Goal: Check status: Check status

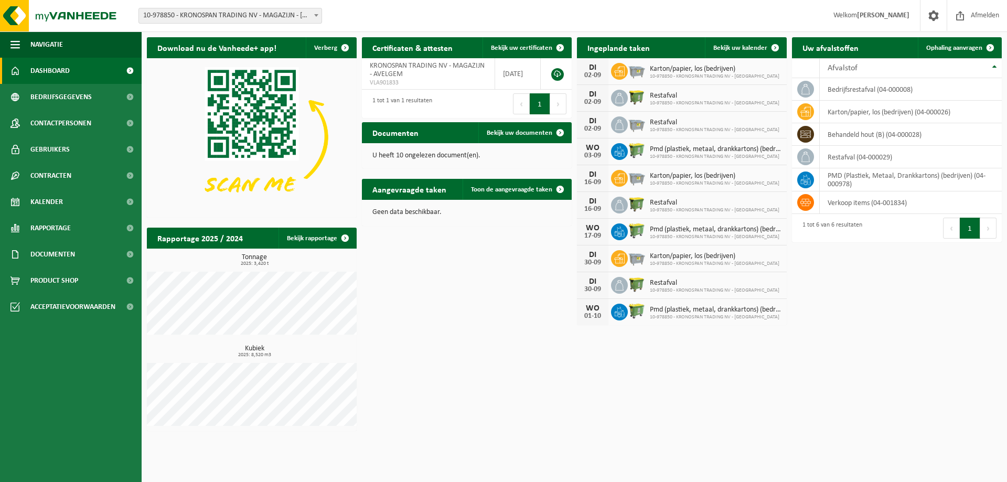
click at [507, 283] on div "Download nu de Vanheede+ app! Verberg Certificaten & attesten Bekijk uw certifi…" at bounding box center [574, 234] width 860 height 404
click at [857, 187] on td "PMD (Plastiek, Metaal, Drankkartons) (bedrijven) (04-000978)" at bounding box center [911, 179] width 182 height 23
click at [875, 44] on div "Uw afvalstoffen Ophaling aanvragen" at bounding box center [897, 47] width 210 height 21
click at [841, 51] on h2 "Uw afvalstoffen" at bounding box center [830, 47] width 77 height 20
click at [870, 71] on div "Afvalstof" at bounding box center [908, 68] width 161 height 8
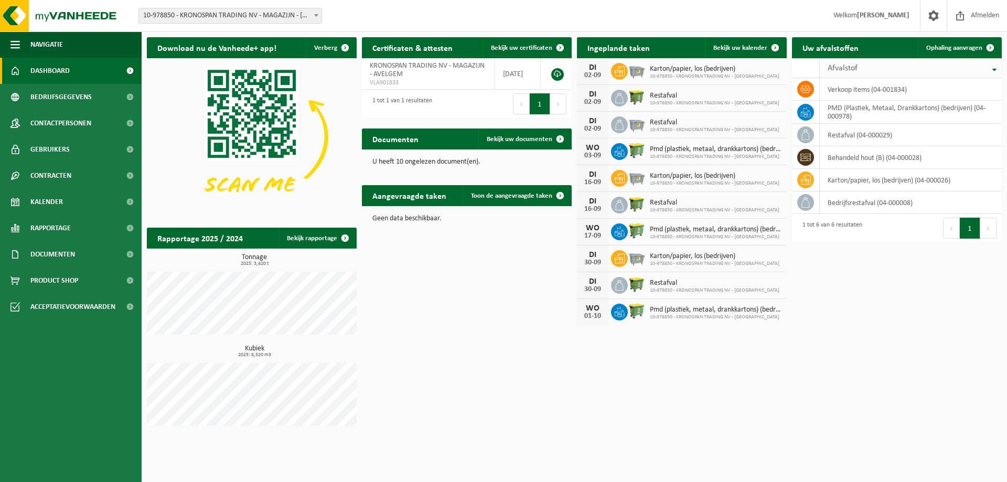
click at [870, 71] on div "Afvalstof" at bounding box center [908, 68] width 161 height 8
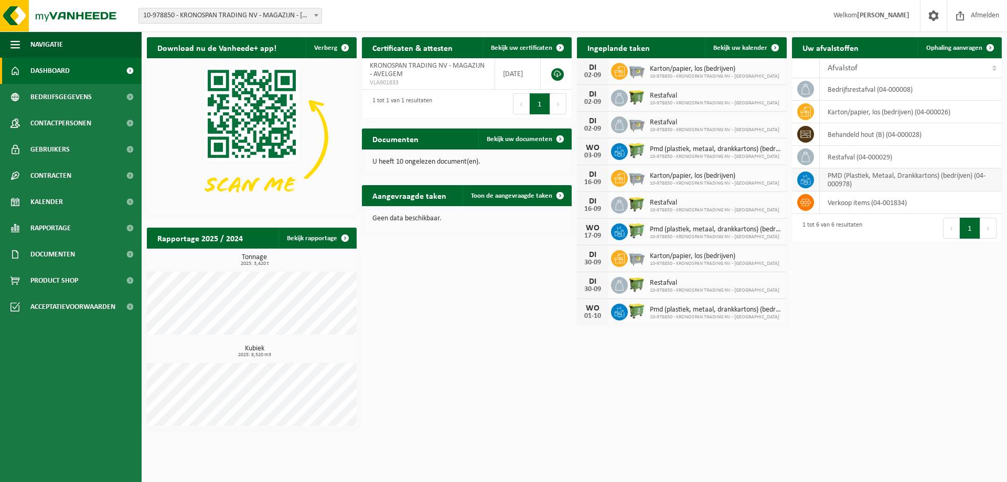
click at [852, 176] on td "PMD (Plastiek, Metaal, Drankkartons) (bedrijven) (04-000978)" at bounding box center [911, 179] width 182 height 23
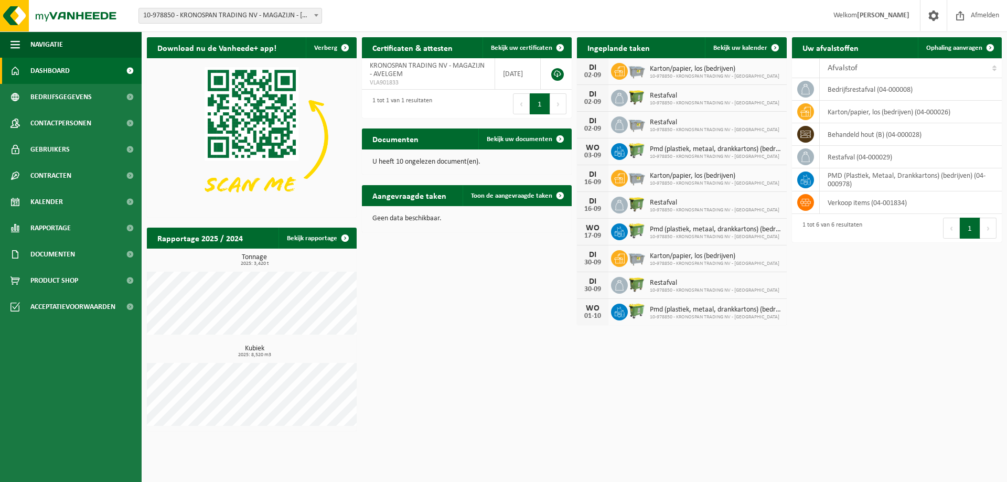
click at [821, 353] on div "Download nu de Vanheede+ app! Verberg Certificaten & attesten Bekijk uw certifi…" at bounding box center [574, 234] width 860 height 404
click at [819, 352] on div "Download nu de Vanheede+ app! Verberg Certificaten & attesten Bekijk uw certifi…" at bounding box center [574, 234] width 860 height 404
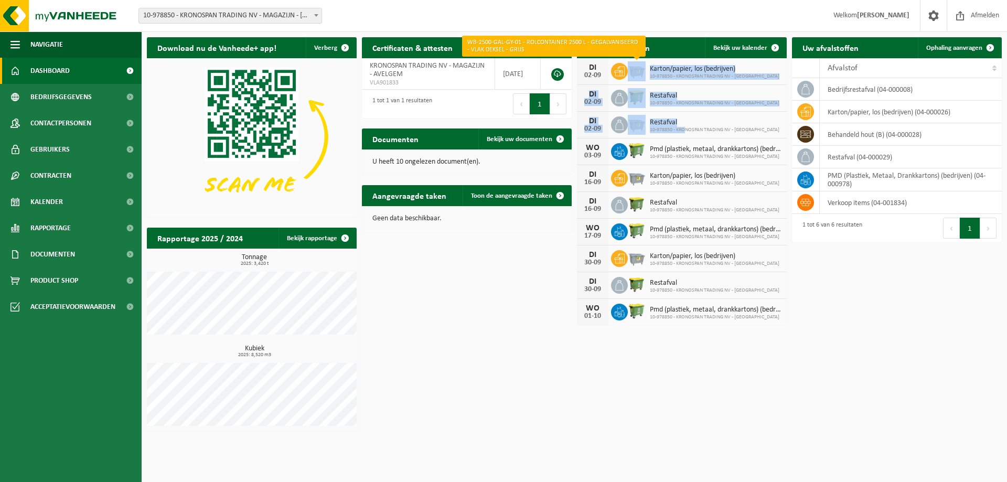
drag, startPoint x: 684, startPoint y: 127, endPoint x: 629, endPoint y: 67, distance: 81.6
click at [629, 67] on div "DI 02-09 Karton/papier, los (bedrijven) 10-978850 - KRONOSPAN TRADING NV - MAGA…" at bounding box center [682, 191] width 210 height 267
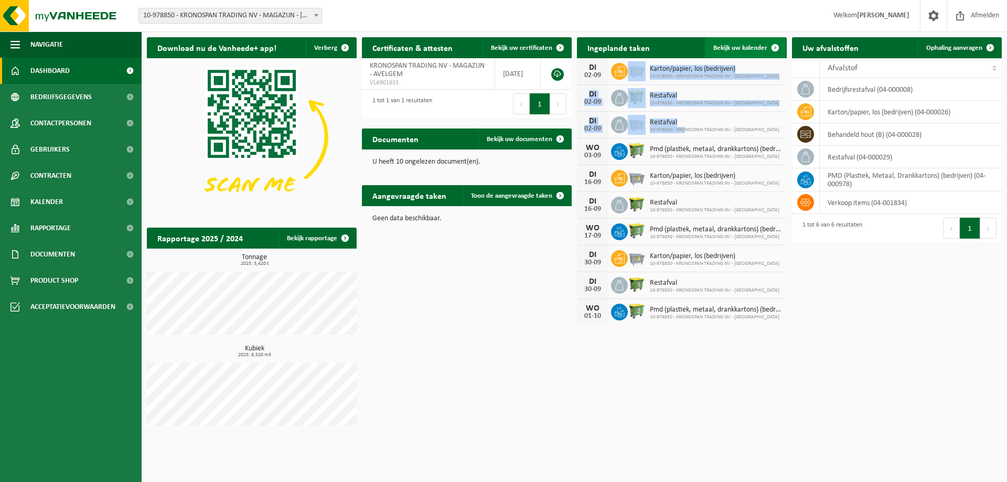
click at [748, 42] on link "Bekijk uw kalender" at bounding box center [745, 47] width 81 height 21
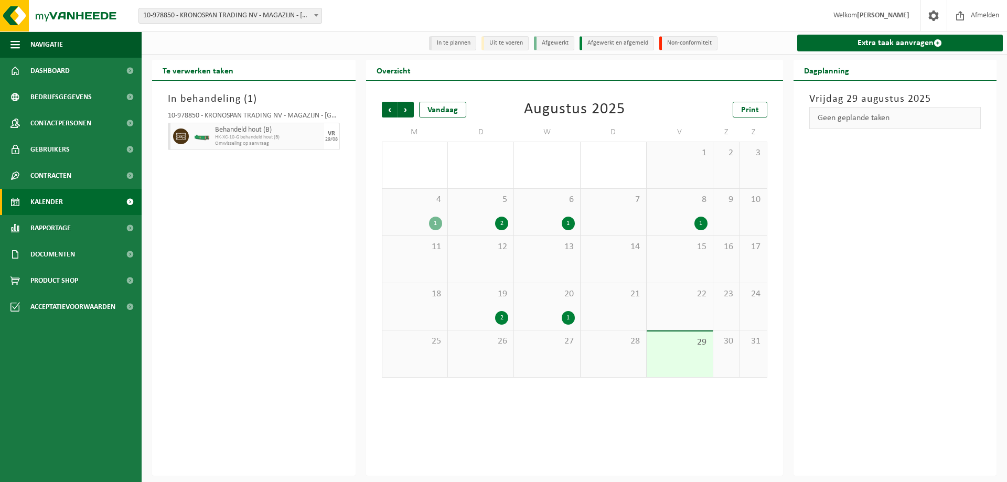
click at [264, 149] on div "Behandeld hout (B) HK-XC-10-G behandeld hout (B) Omwisseling op aanvraag" at bounding box center [268, 136] width 112 height 27
click at [274, 145] on span "Omwisseling op aanvraag" at bounding box center [268, 144] width 106 height 6
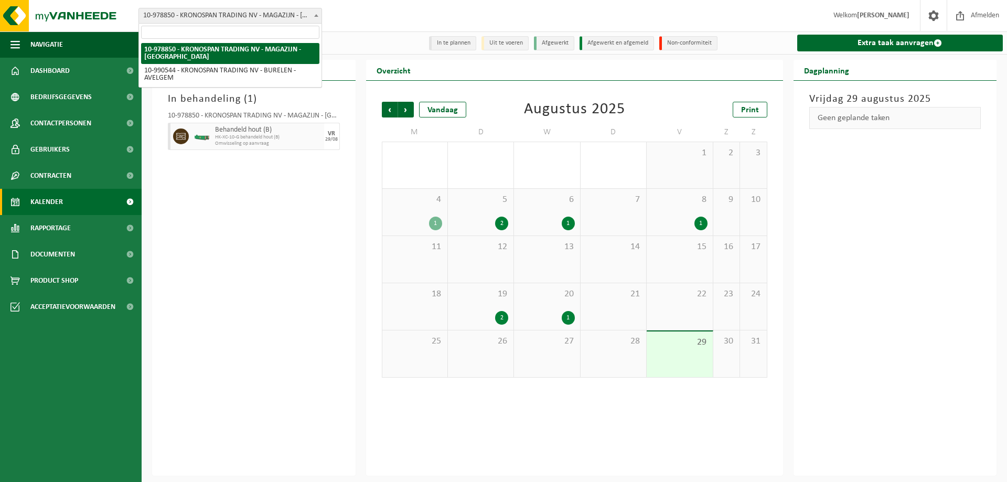
click at [288, 20] on span "10-978850 - KRONOSPAN TRADING NV - MAGAZIJN - [GEOGRAPHIC_DATA]" at bounding box center [230, 15] width 183 height 15
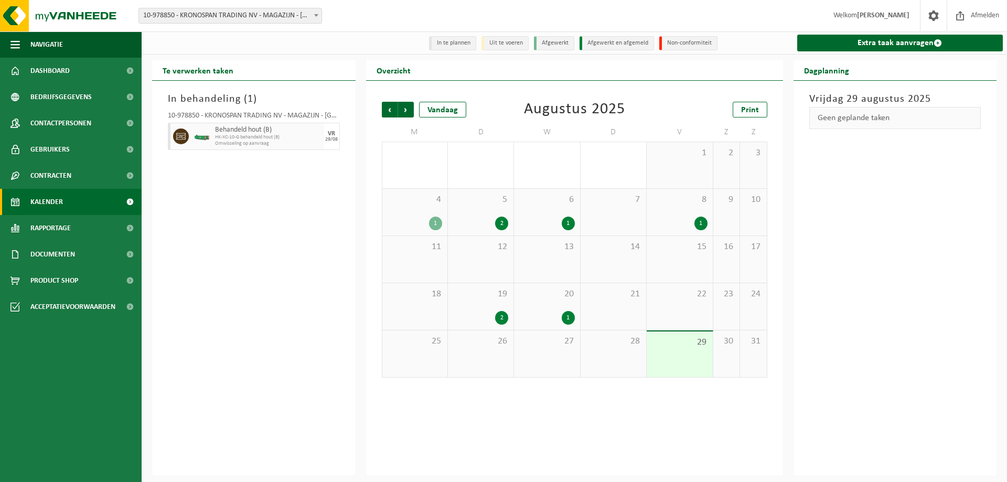
click at [198, 286] on div "In behandeling ( 1 ) 10-978850 - KRONOSPAN TRADING NV - MAGAZIJN - AVELGEM Beha…" at bounding box center [254, 278] width 204 height 395
click at [329, 137] on div "29/08" at bounding box center [331, 139] width 13 height 5
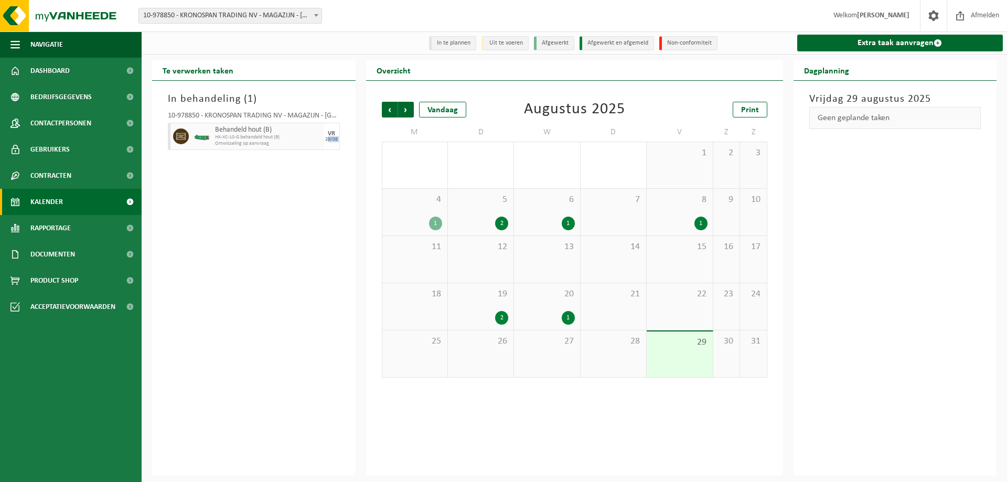
click at [329, 137] on div "29/08" at bounding box center [331, 139] width 13 height 5
click at [507, 458] on div "Vorige Volgende Vandaag Augustus 2025 Print M D W D V Z Z 28 29 30 31 1 2 3 4 1…" at bounding box center [574, 278] width 417 height 395
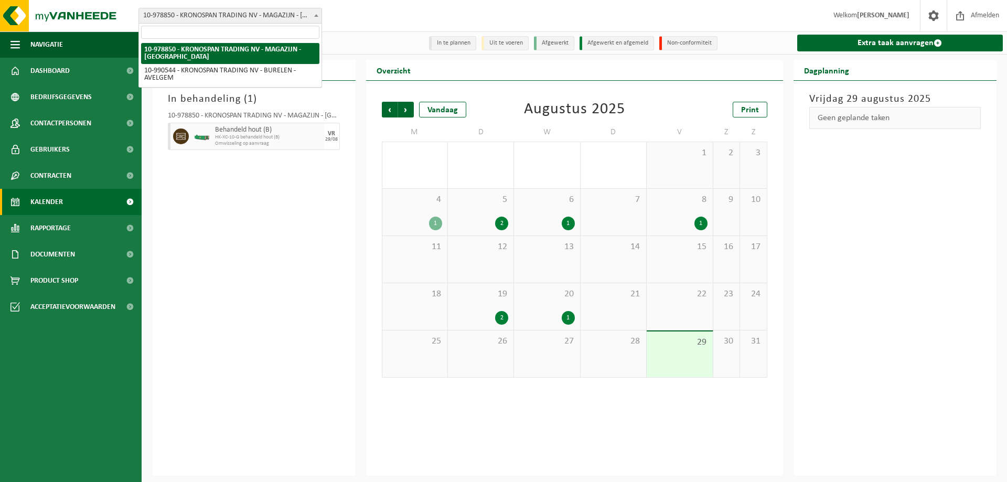
click at [296, 20] on span "10-978850 - KRONOSPAN TRADING NV - MAGAZIJN - [GEOGRAPHIC_DATA]" at bounding box center [230, 15] width 183 height 15
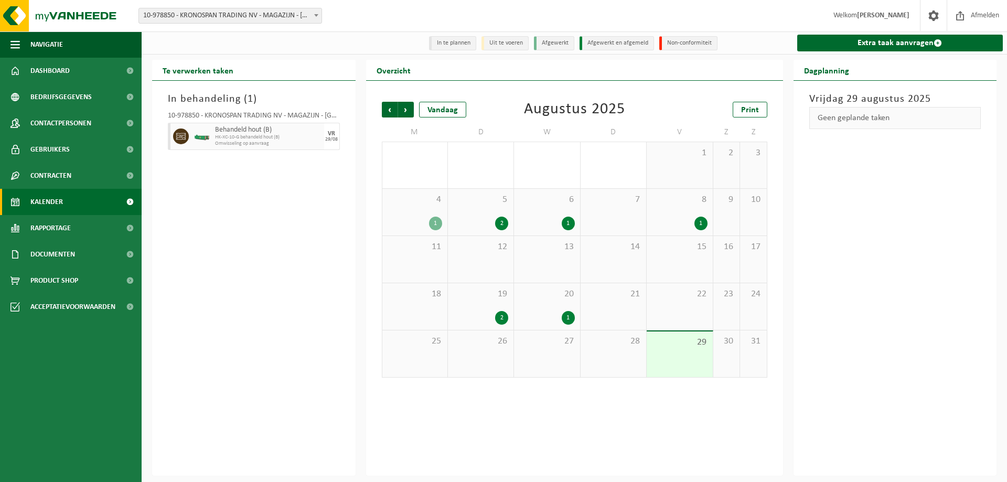
click at [446, 121] on div "Vorige Volgende Vandaag Augustus 2025 Print M D W D V Z Z 28 29 30 31 1 2 3 4 1…" at bounding box center [575, 239] width 396 height 297
click at [355, 295] on div "In behandeling ( 1 ) 10-978850 - KRONOSPAN TRADING NV - MAGAZIJN - AVELGEM Beha…" at bounding box center [254, 278] width 204 height 395
click at [38, 203] on span "Kalender" at bounding box center [46, 202] width 33 height 26
click at [206, 306] on div "In behandeling ( 1 ) 10-978850 - KRONOSPAN TRADING NV - MAGAZIJN - AVELGEM Beha…" at bounding box center [254, 278] width 204 height 395
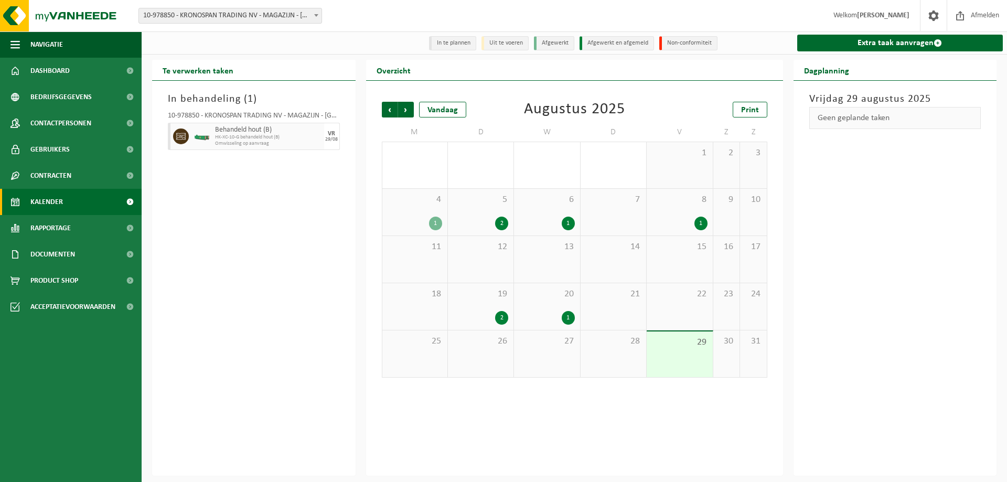
click at [351, 331] on div "In behandeling ( 1 ) 10-978850 - KRONOSPAN TRADING NV - MAGAZIJN - AVELGEM Beha…" at bounding box center [254, 278] width 204 height 395
click at [596, 453] on div "Vorige Volgende Vandaag Augustus 2025 Print M D W D V Z Z 28 29 30 31 1 2 3 4 1…" at bounding box center [574, 278] width 417 height 395
click at [225, 158] on div "In behandeling ( 1 ) 10-978850 - KRONOSPAN TRADING NV - MAGAZIJN - AVELGEM Beha…" at bounding box center [254, 278] width 204 height 395
click at [233, 150] on div "Behandeld hout (B) HK-XC-10-G behandeld hout (B) Omwisseling op aanvraag" at bounding box center [268, 136] width 112 height 27
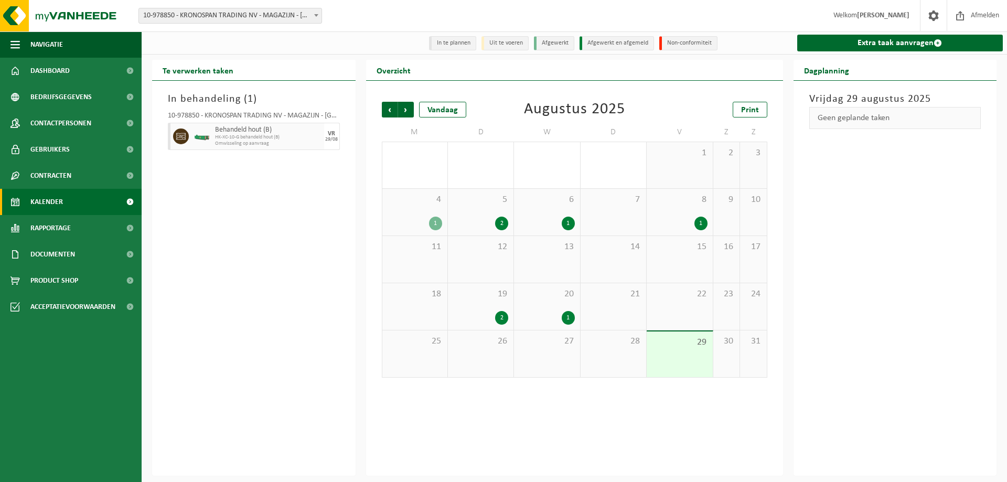
click at [266, 152] on div "10-978850 - KRONOSPAN TRADING NV - MAGAZIJN - AVELGEM Behandeld hout (B) HK-XC-…" at bounding box center [254, 129] width 183 height 45
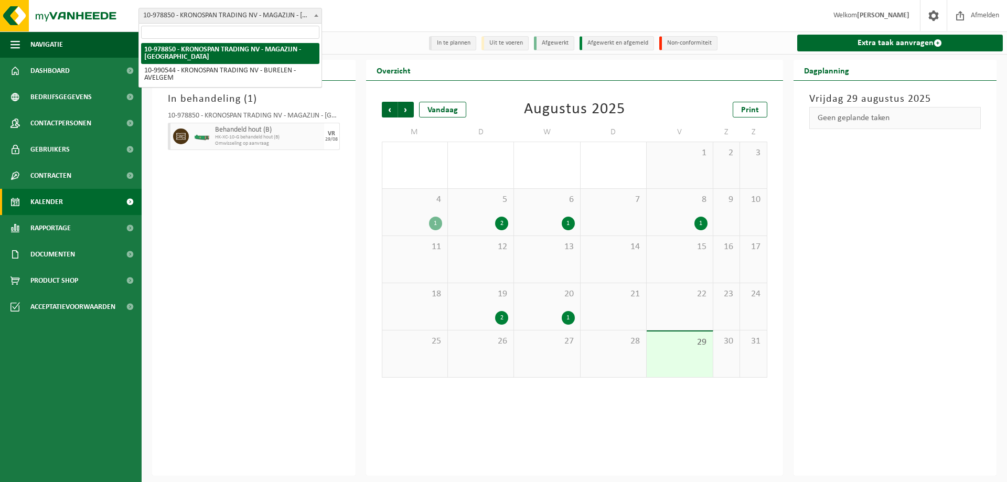
click at [223, 17] on span "10-978850 - KRONOSPAN TRADING NV - MAGAZIJN - [GEOGRAPHIC_DATA]" at bounding box center [230, 15] width 183 height 15
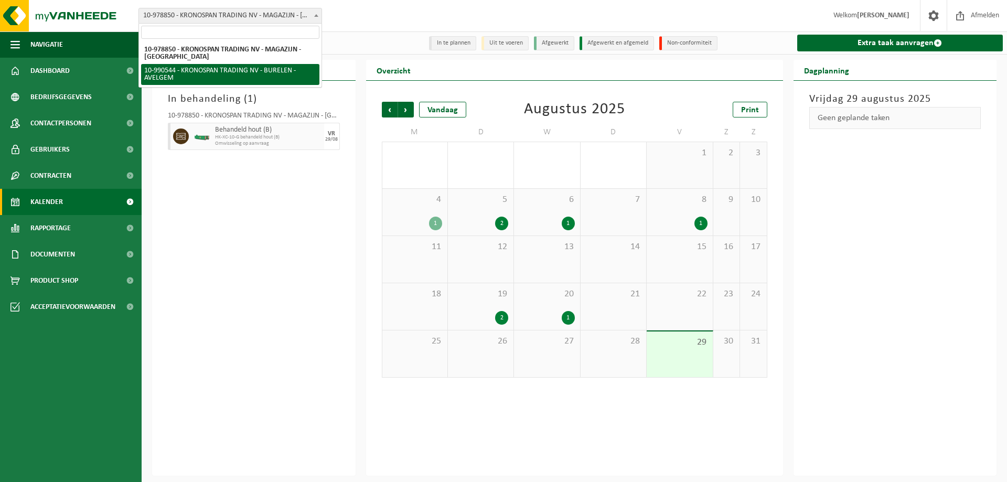
select select "169185"
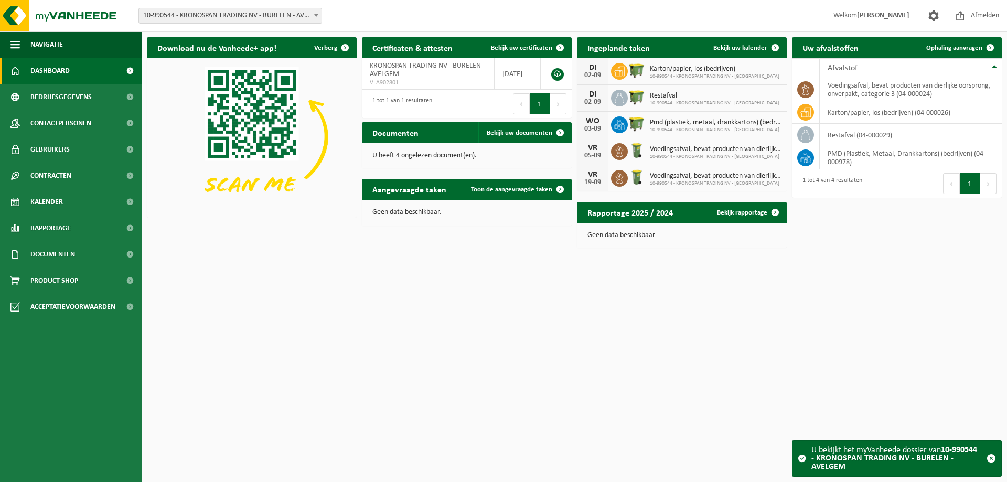
click at [732, 182] on span "10-990544 - KRONOSPAN TRADING NV - BURELEN" at bounding box center [716, 183] width 132 height 6
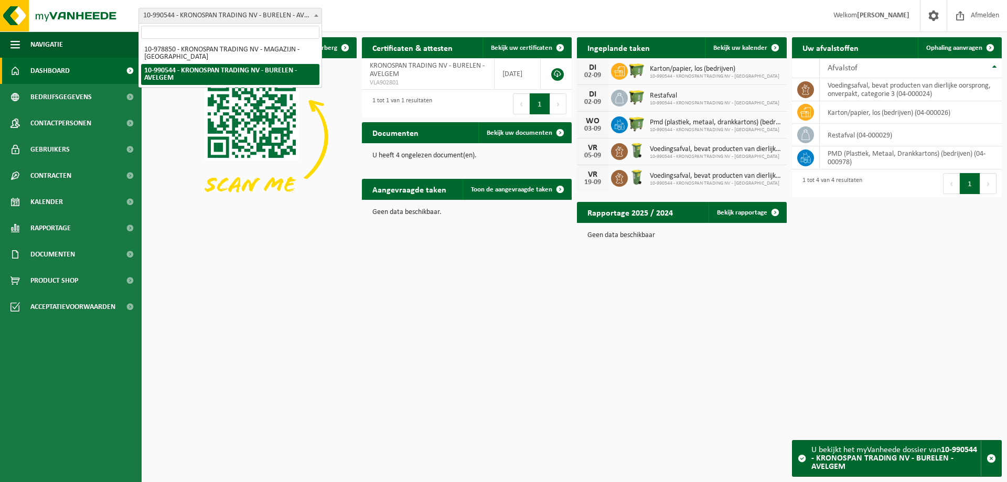
click at [174, 14] on span "10-990544 - KRONOSPAN TRADING NV - BURELEN - AVELGEM" at bounding box center [230, 15] width 183 height 15
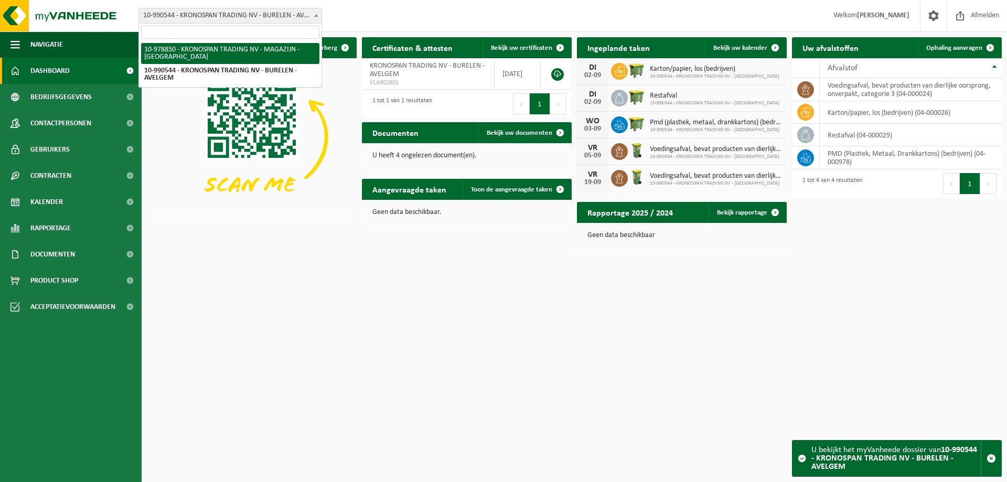
select select "160345"
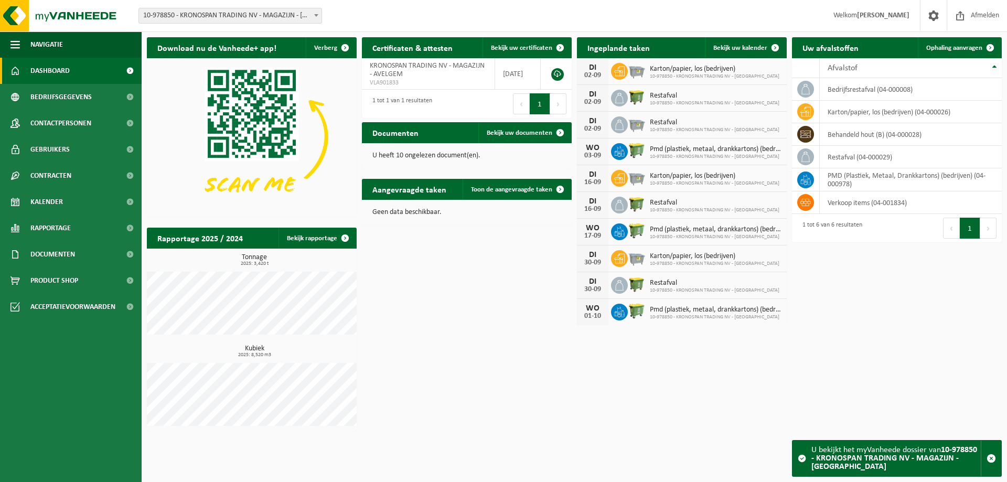
click at [689, 406] on div "Download nu de Vanheede+ app! Verberg Certificaten & attesten Bekijk uw certifi…" at bounding box center [574, 234] width 860 height 404
click at [989, 457] on span "button" at bounding box center [991, 458] width 9 height 9
